Goal: Task Accomplishment & Management: Use online tool/utility

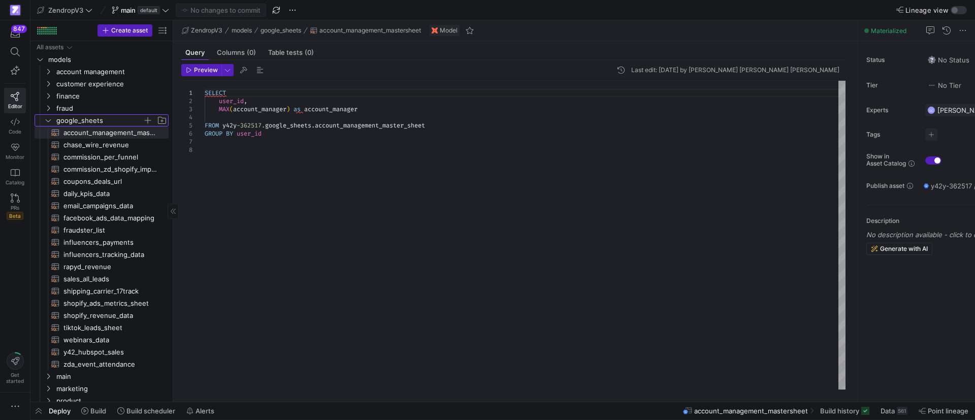
click at [50, 116] on y42-icon "Press SPACE to select this row." at bounding box center [48, 120] width 8 height 8
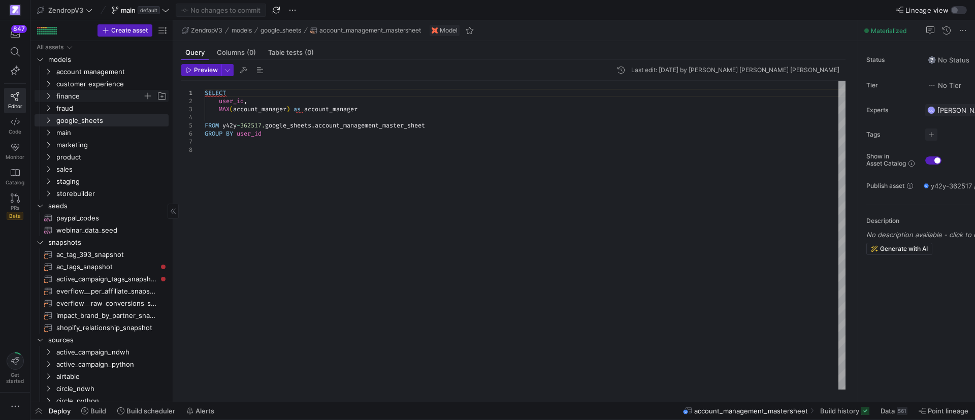
click at [51, 96] on icon "Press SPACE to select this row." at bounding box center [48, 96] width 7 height 6
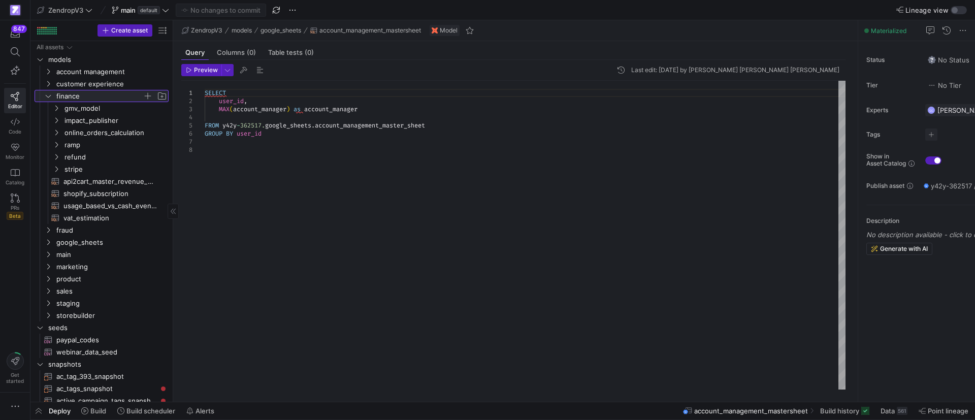
click at [51, 96] on icon at bounding box center [48, 96] width 7 height 6
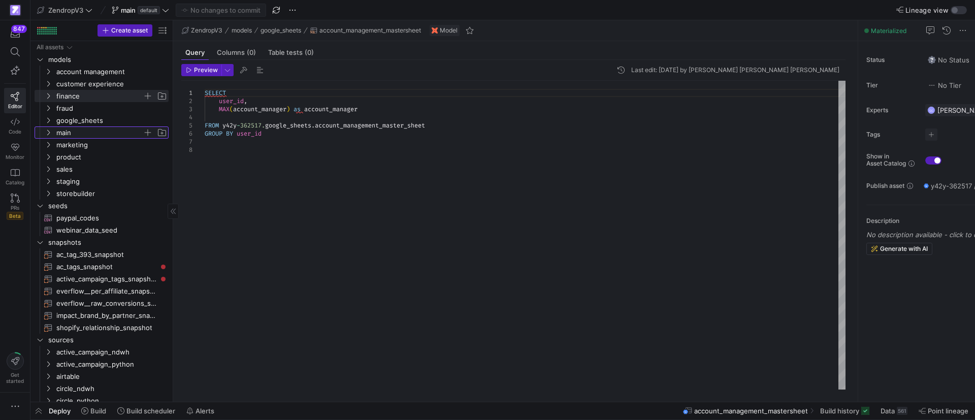
click at [50, 131] on icon "Press SPACE to select this row." at bounding box center [48, 133] width 7 height 6
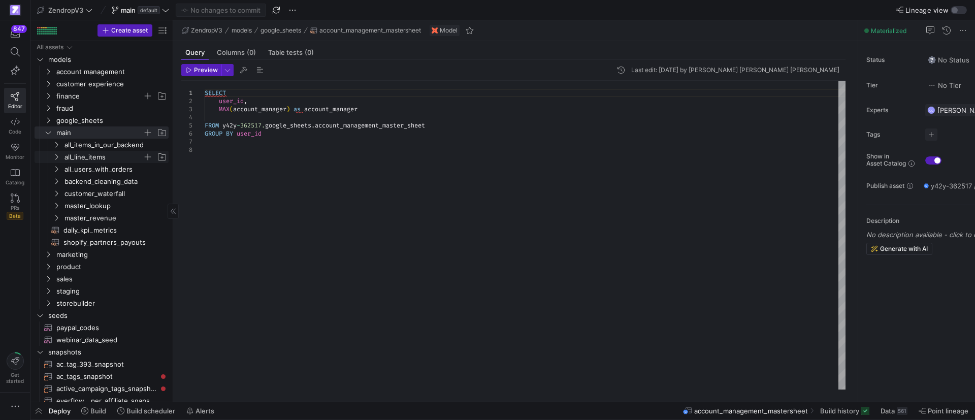
click at [54, 158] on icon "Press SPACE to select this row." at bounding box center [56, 157] width 7 height 6
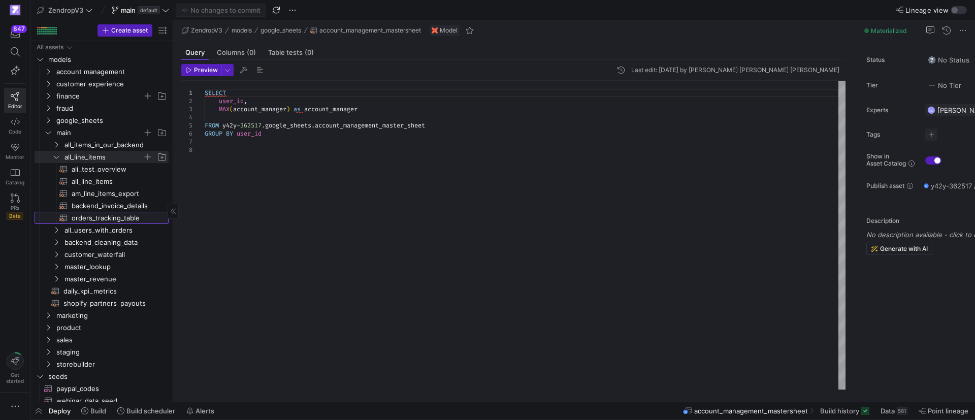
click at [131, 216] on span "orders_tracking_table​​​​​​​​​​" at bounding box center [114, 218] width 85 height 12
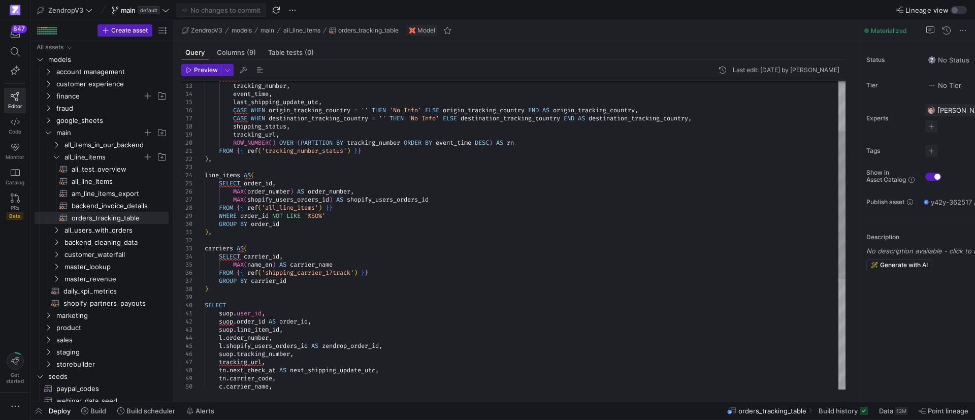
click at [328, 145] on div "suop . user_id , suop . order_id AS order_id , suop . line_item_id , l . order_…" at bounding box center [525, 297] width 641 height 642
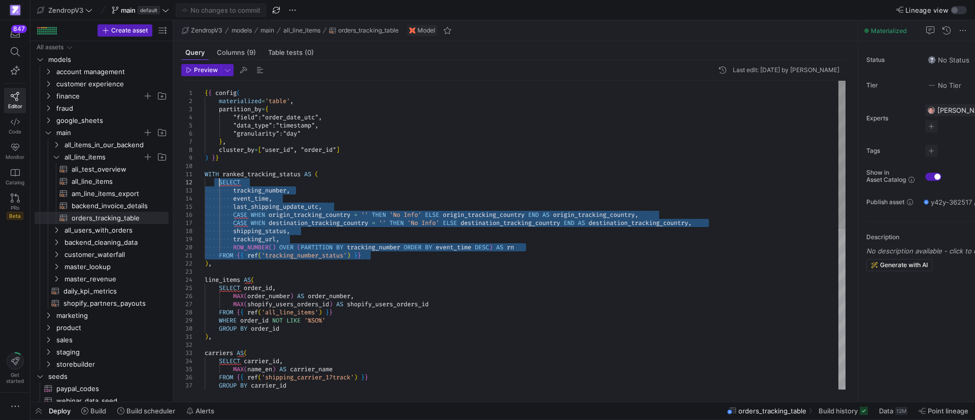
drag, startPoint x: 387, startPoint y: 257, endPoint x: 220, endPoint y: 182, distance: 182.6
click at [220, 182] on div "FROM { { ref ( 'shipping_carrier_17track' ) } } GROUP BY carrier_id ) , carrier…" at bounding box center [525, 402] width 641 height 642
drag, startPoint x: 223, startPoint y: 263, endPoint x: 201, endPoint y: 174, distance: 91.7
click at [205, 174] on div "FROM { { ref ( 'shipping_carrier_17track' ) } } GROUP BY carrier_id ) , carrier…" at bounding box center [525, 402] width 641 height 642
type textarea "{{ config( materialized='table', partition_by={ "field": "order_date_utc", "dat…"
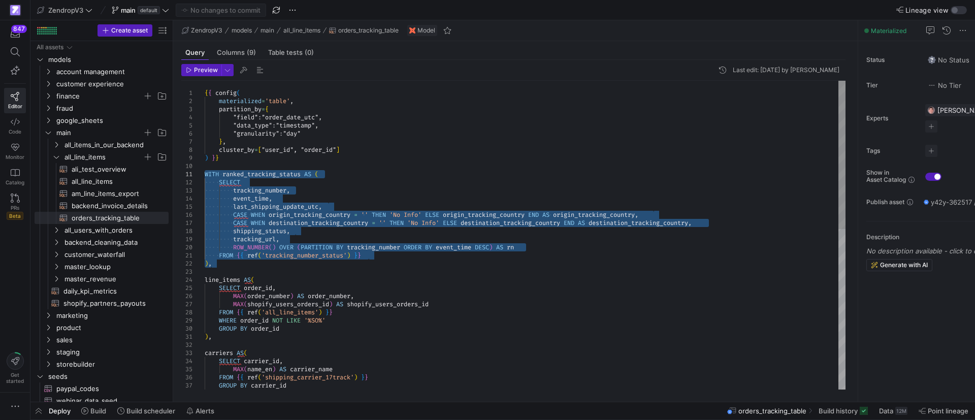
click at [405, 164] on div "FROM { { ref ( 'shipping_carrier_17track' ) } } GROUP BY carrier_id ) , carrier…" at bounding box center [525, 402] width 641 height 642
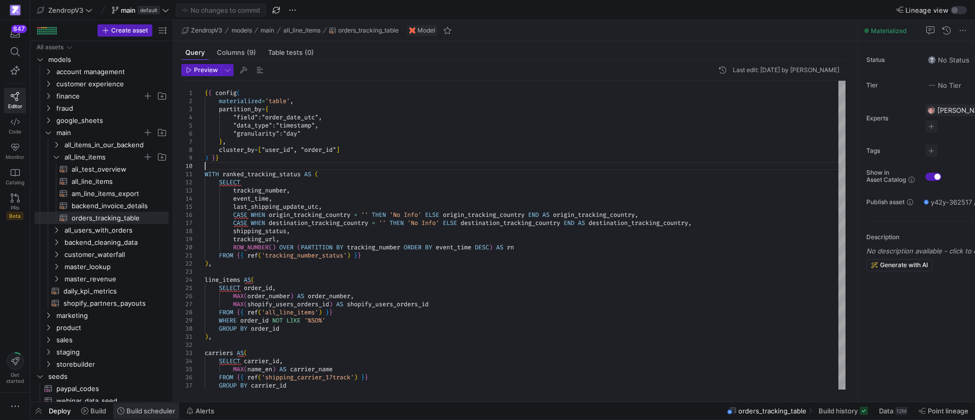
click at [166, 408] on span "Build scheduler" at bounding box center [150, 411] width 49 height 8
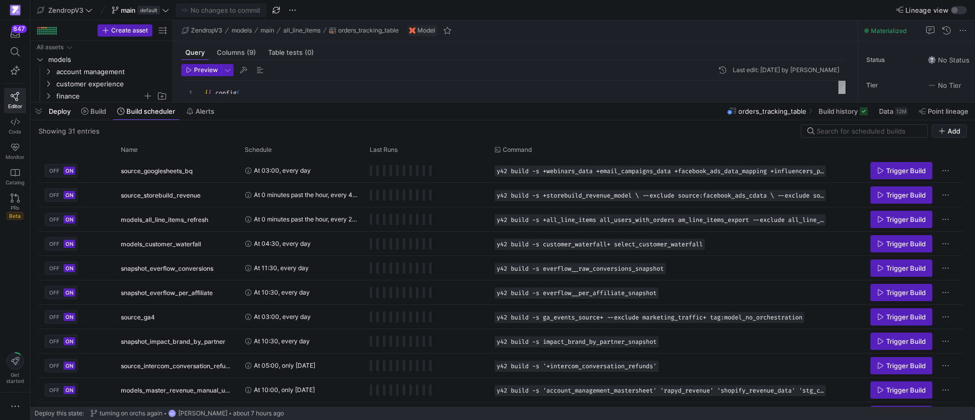
drag, startPoint x: 262, startPoint y: 235, endPoint x: 307, endPoint y: 104, distance: 139.1
click at [307, 104] on div at bounding box center [502, 103] width 945 height 4
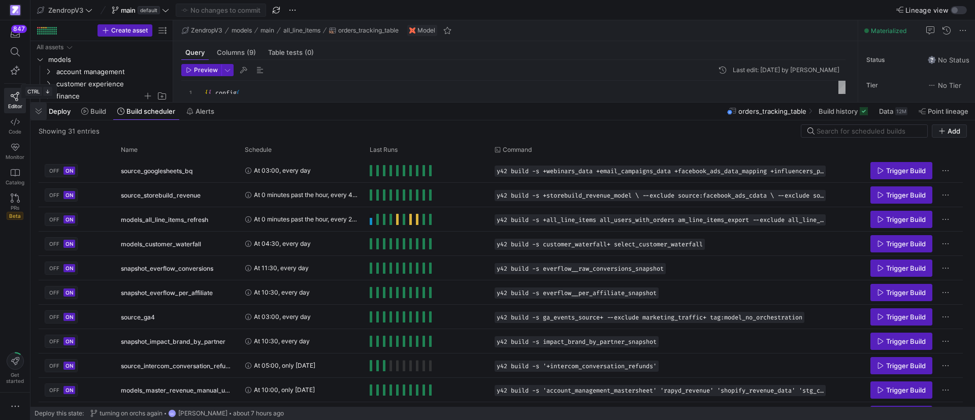
click at [37, 110] on span "button" at bounding box center [38, 111] width 16 height 17
